Goal: Task Accomplishment & Management: Manage account settings

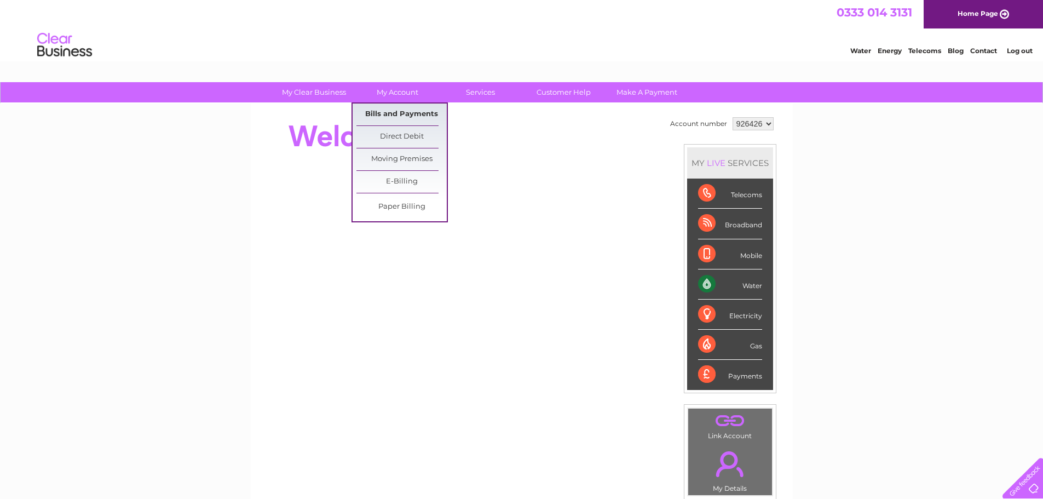
click at [393, 114] on link "Bills and Payments" at bounding box center [402, 115] width 90 height 22
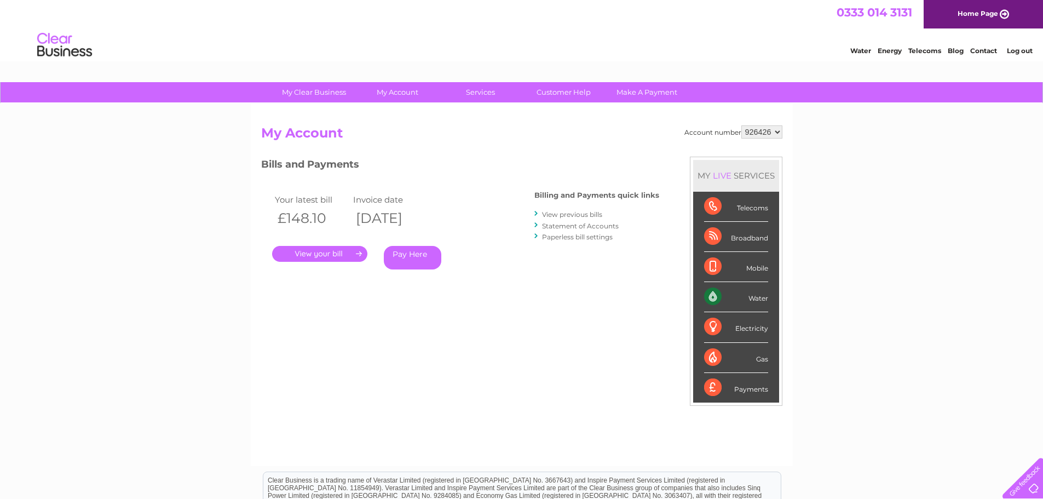
click at [317, 256] on link "." at bounding box center [319, 254] width 95 height 16
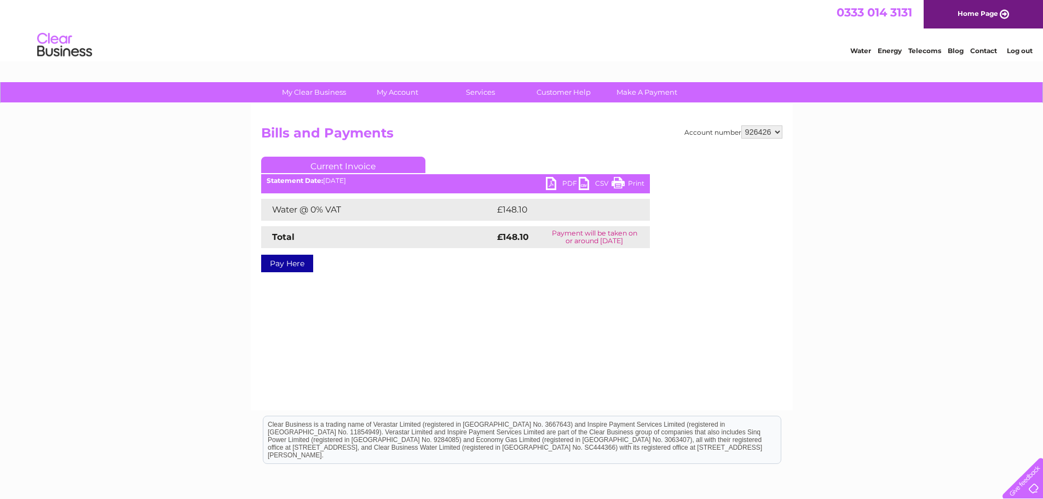
click at [552, 185] on link "PDF" at bounding box center [562, 185] width 33 height 16
